Goal: Understand process/instructions: Learn how to perform a task or action

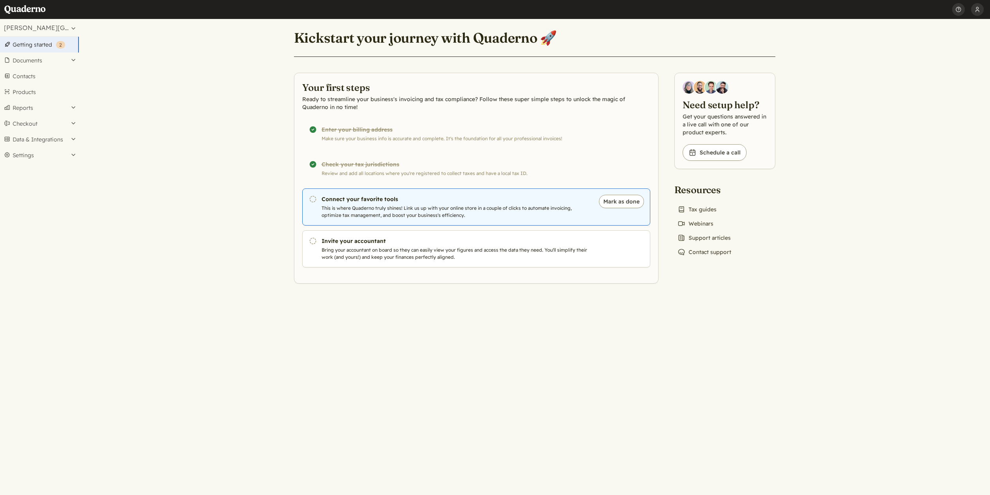
click at [412, 212] on p "This is where Quaderno truly shines! Link us up with your online store in a cou…" at bounding box center [456, 211] width 269 height 14
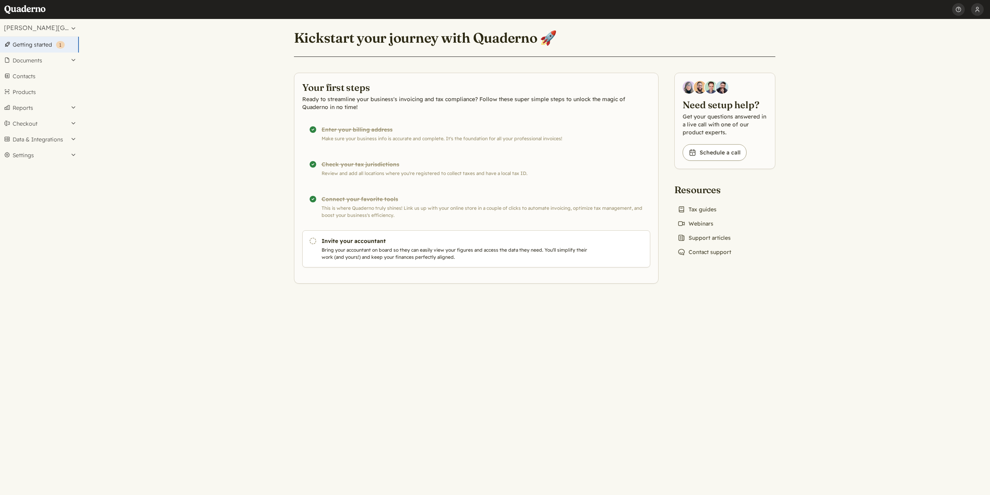
click at [36, 47] on link "Getting started ( 1 )" at bounding box center [39, 45] width 79 height 16
click at [152, 112] on main "Kickstart your journey with Quaderno 🚀 Your first steps Ready to streamline you…" at bounding box center [535, 257] width 912 height 476
click at [617, 247] on button "Mark as done" at bounding box center [621, 242] width 45 height 13
